Goal: Find specific page/section: Find specific page/section

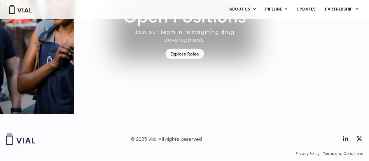
scroll to position [1730, 0]
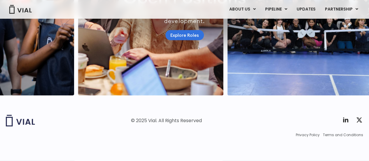
click at [184, 32] on link "Explore Roles" at bounding box center [185, 35] width 39 height 10
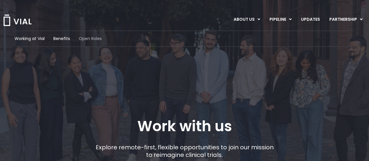
click at [93, 38] on span "Open Roles" at bounding box center [90, 39] width 23 height 6
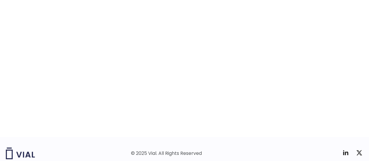
scroll to position [950, 0]
